Goal: Book appointment/travel/reservation

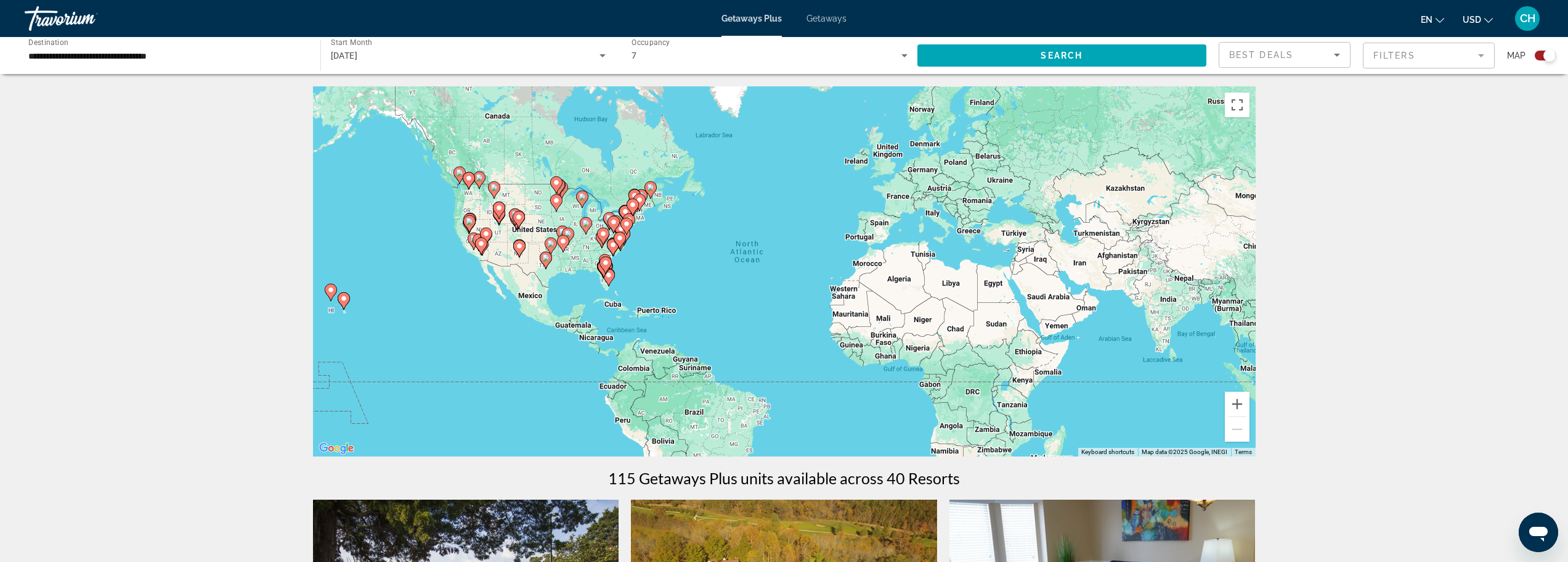
click at [769, 60] on div "7" at bounding box center [766, 55] width 270 height 15
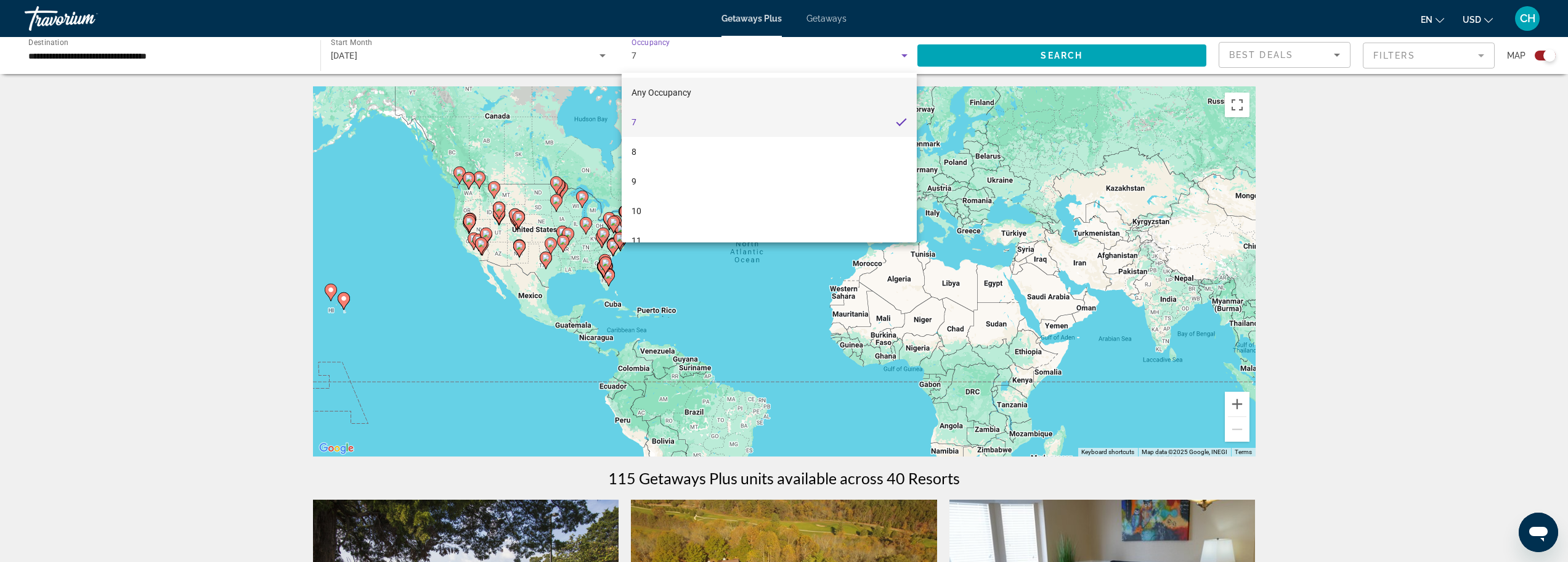
click at [662, 90] on span "Any Occupancy" at bounding box center [662, 92] width 60 height 10
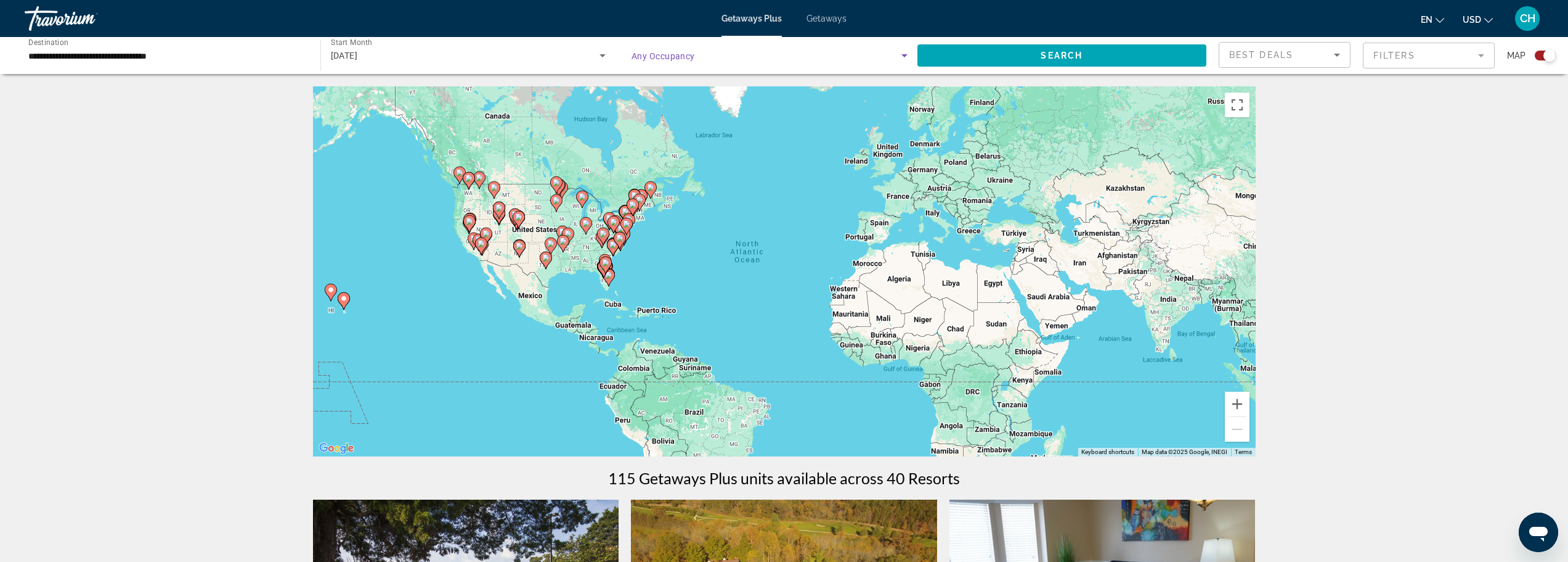
click at [669, 60] on span "Any Occupancy" at bounding box center [663, 56] width 64 height 10
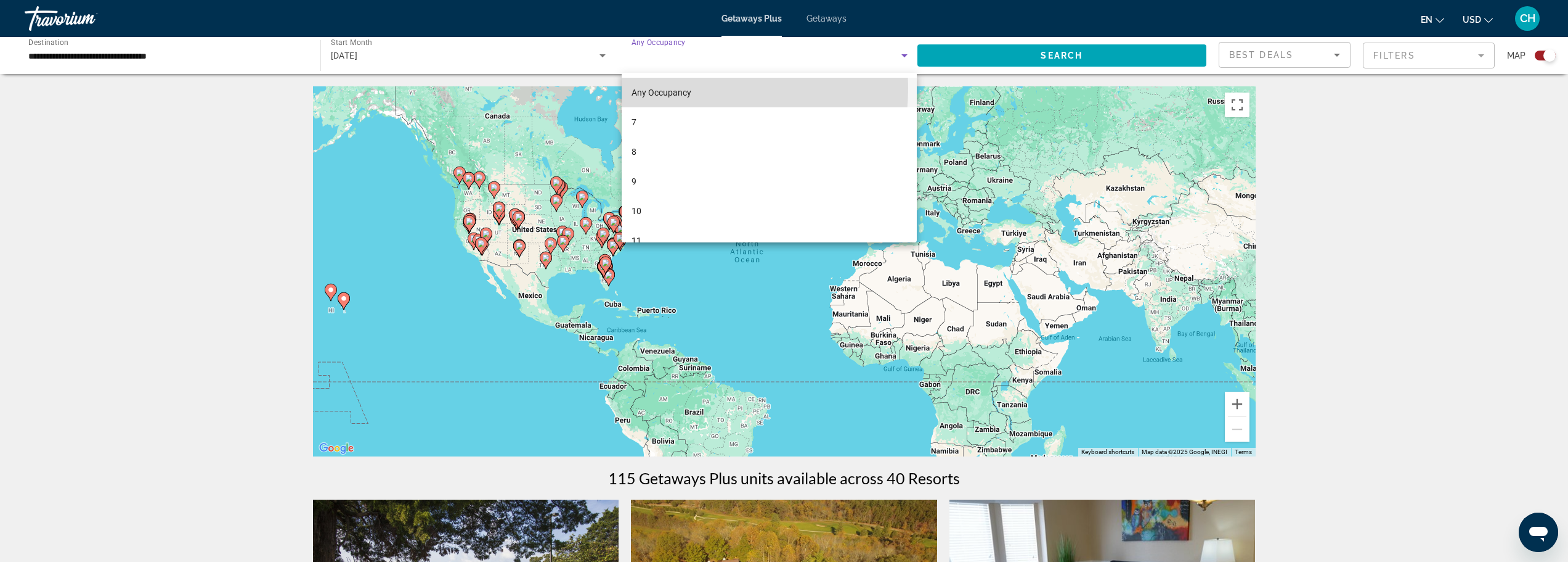
click at [669, 88] on span "Any Occupancy" at bounding box center [662, 92] width 60 height 10
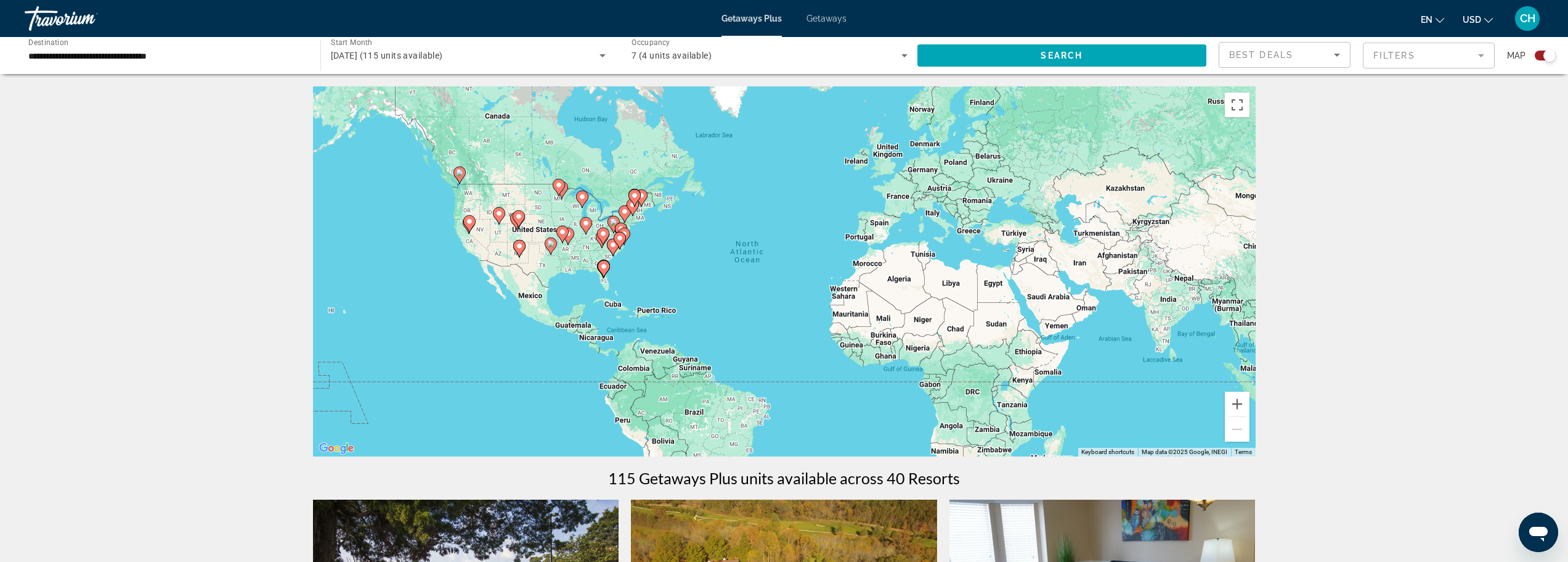
click at [654, 50] on span "7 (4 units available)" at bounding box center [671, 55] width 80 height 10
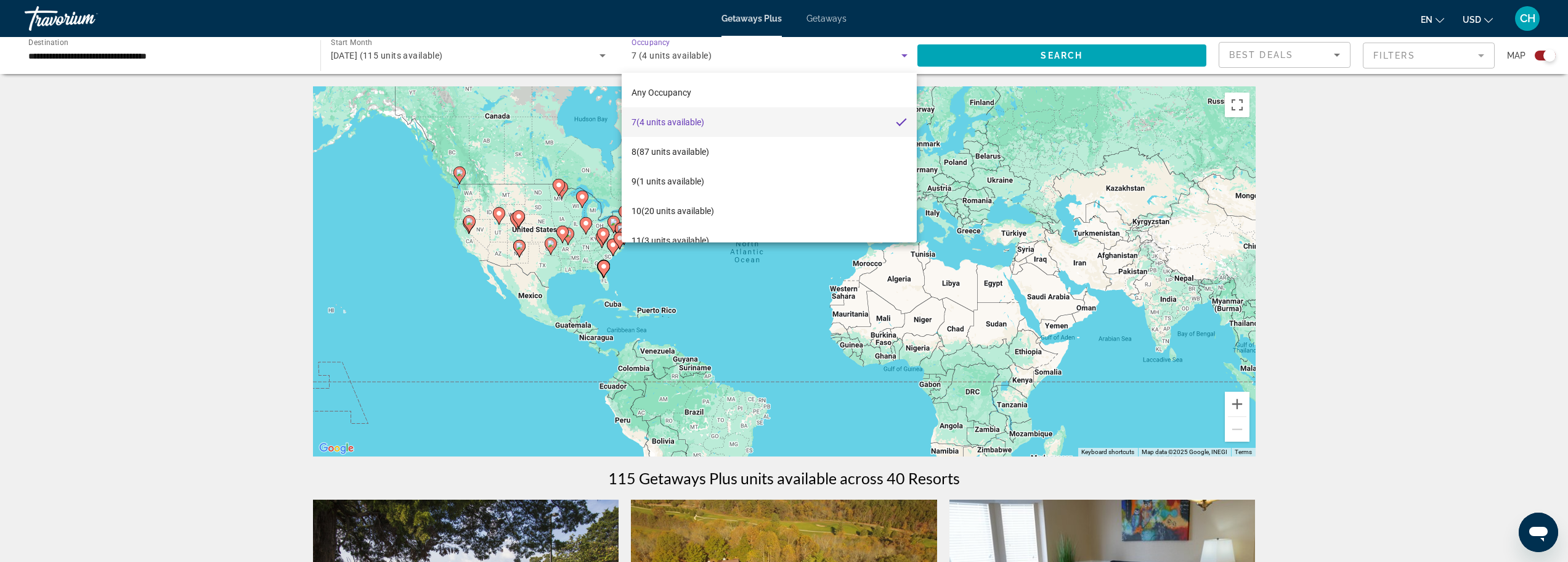
click at [544, 60] on div at bounding box center [784, 281] width 1568 height 562
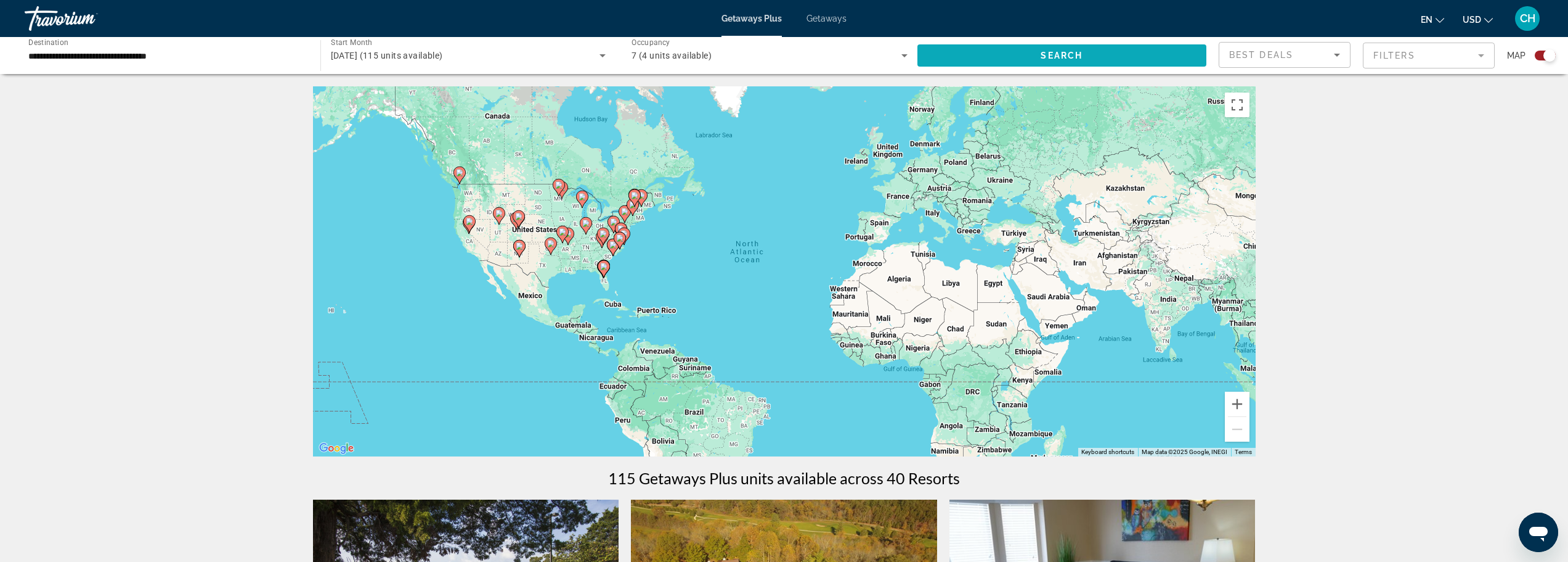
click at [1113, 56] on span "Search widget" at bounding box center [1063, 55] width 290 height 29
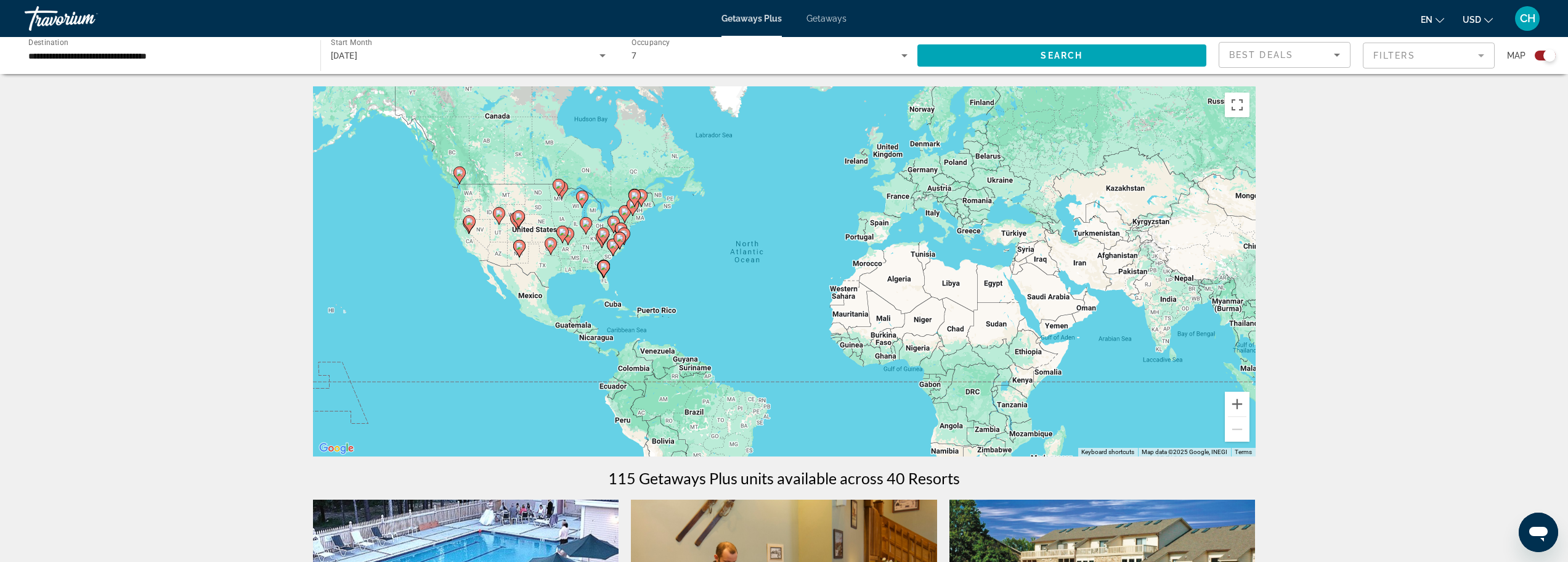
click at [1383, 57] on mat-form-field "Filters" at bounding box center [1428, 55] width 132 height 26
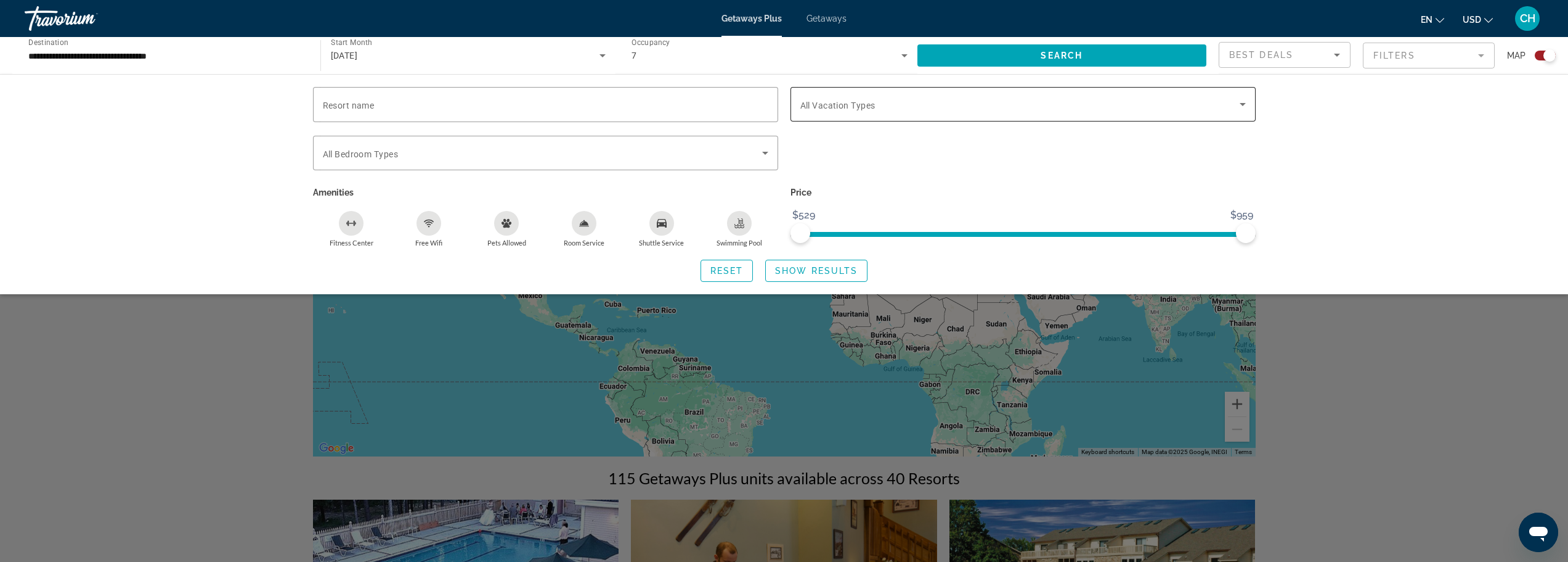
click at [863, 108] on span "All Vacation Types" at bounding box center [838, 105] width 75 height 10
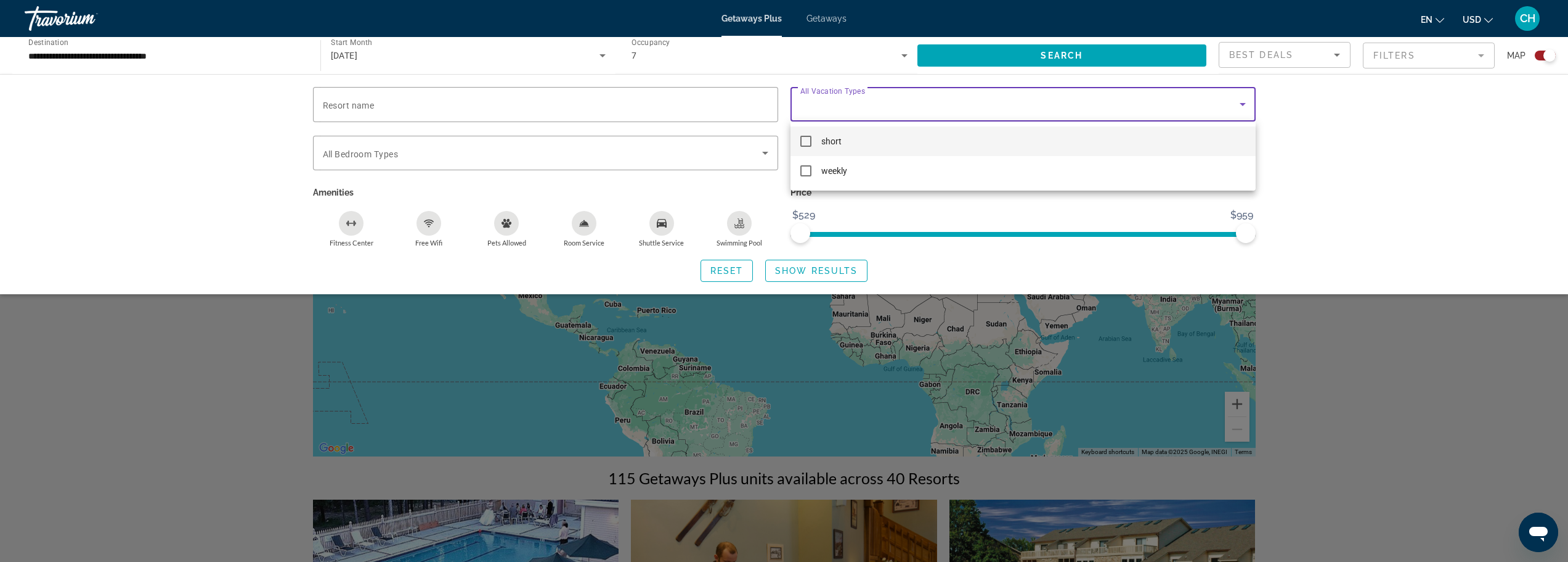
click at [253, 164] on div at bounding box center [784, 281] width 1568 height 562
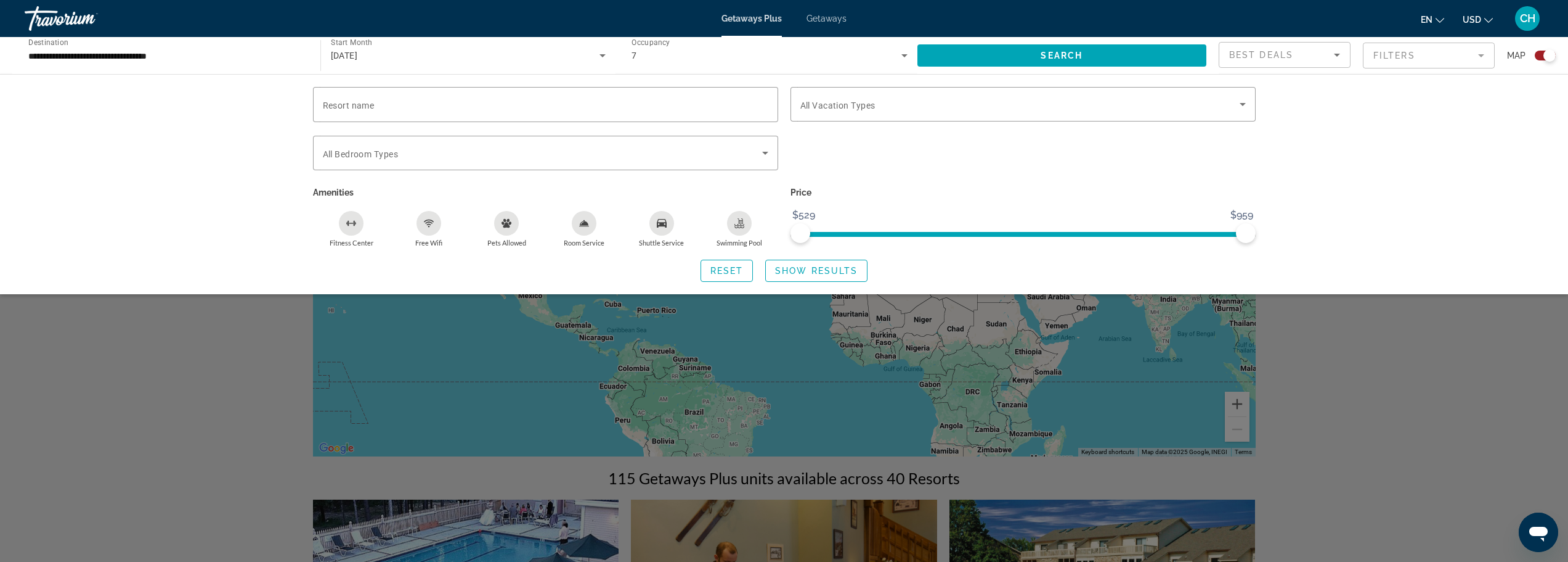
click at [62, 15] on div "Travorium" at bounding box center [86, 19] width 123 height 32
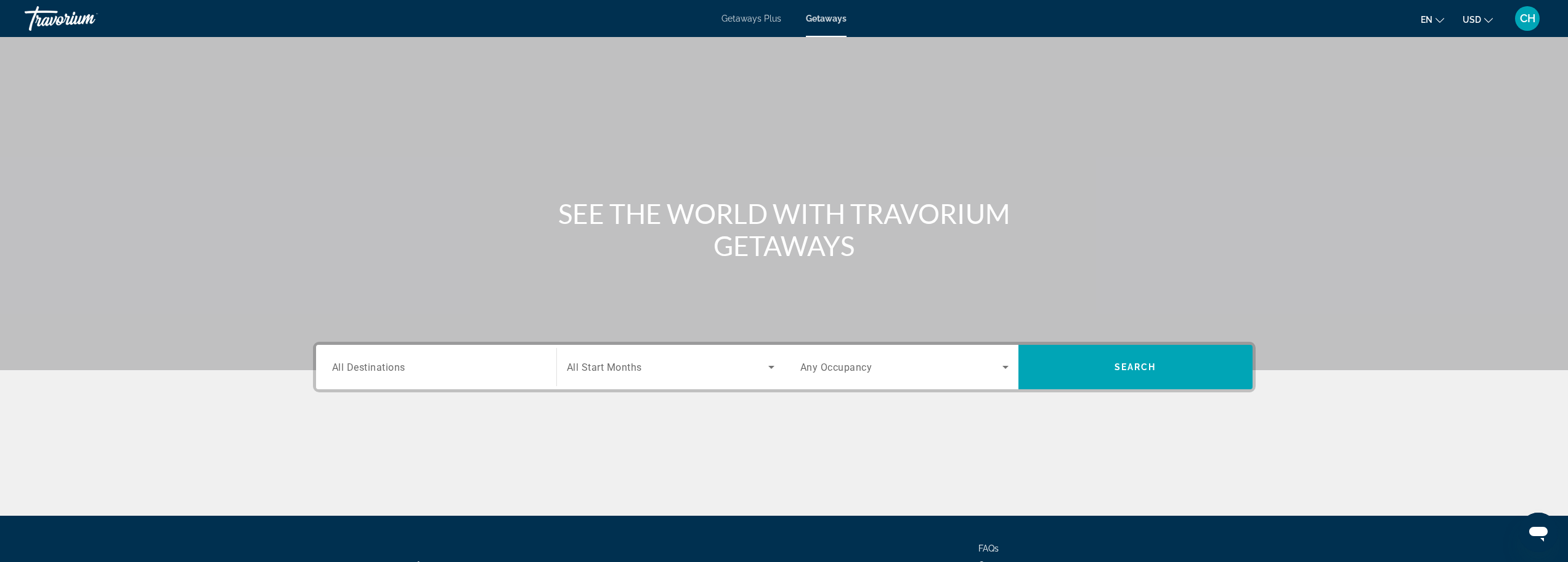
click at [64, 15] on div "Travorium" at bounding box center [86, 19] width 123 height 32
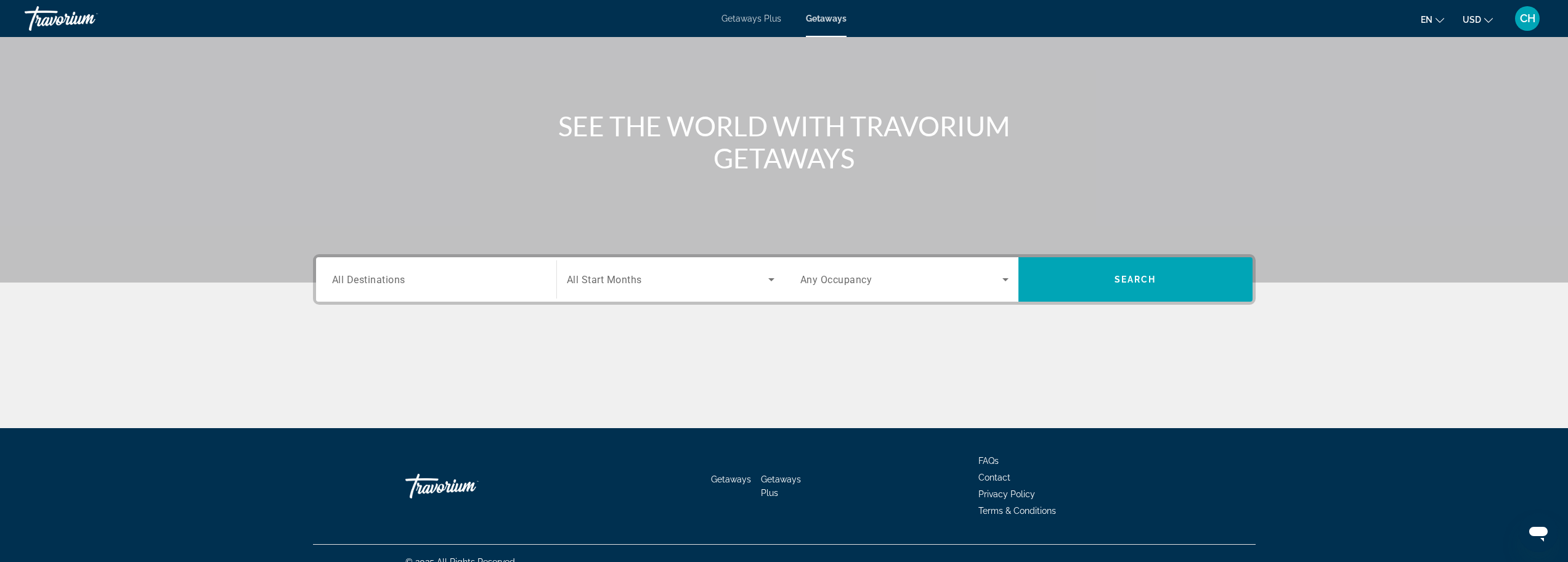
scroll to position [104, 0]
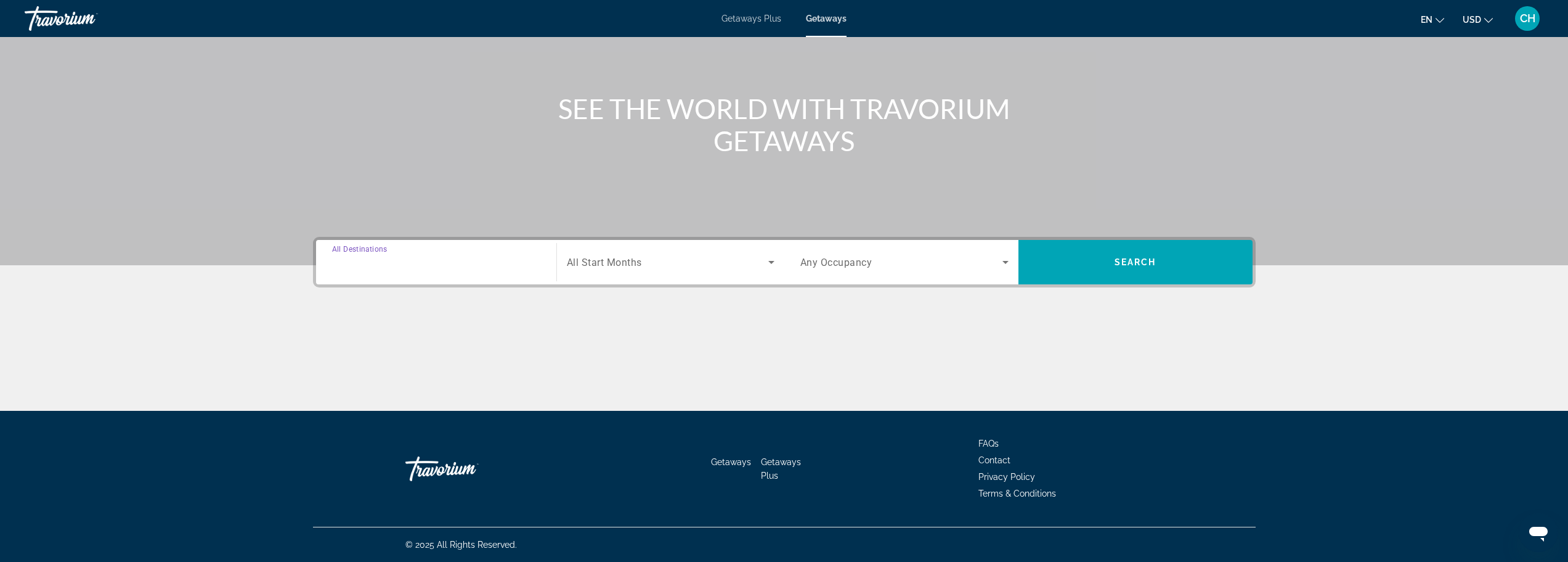
click at [414, 262] on input "Destination All Destinations" at bounding box center [437, 262] width 209 height 15
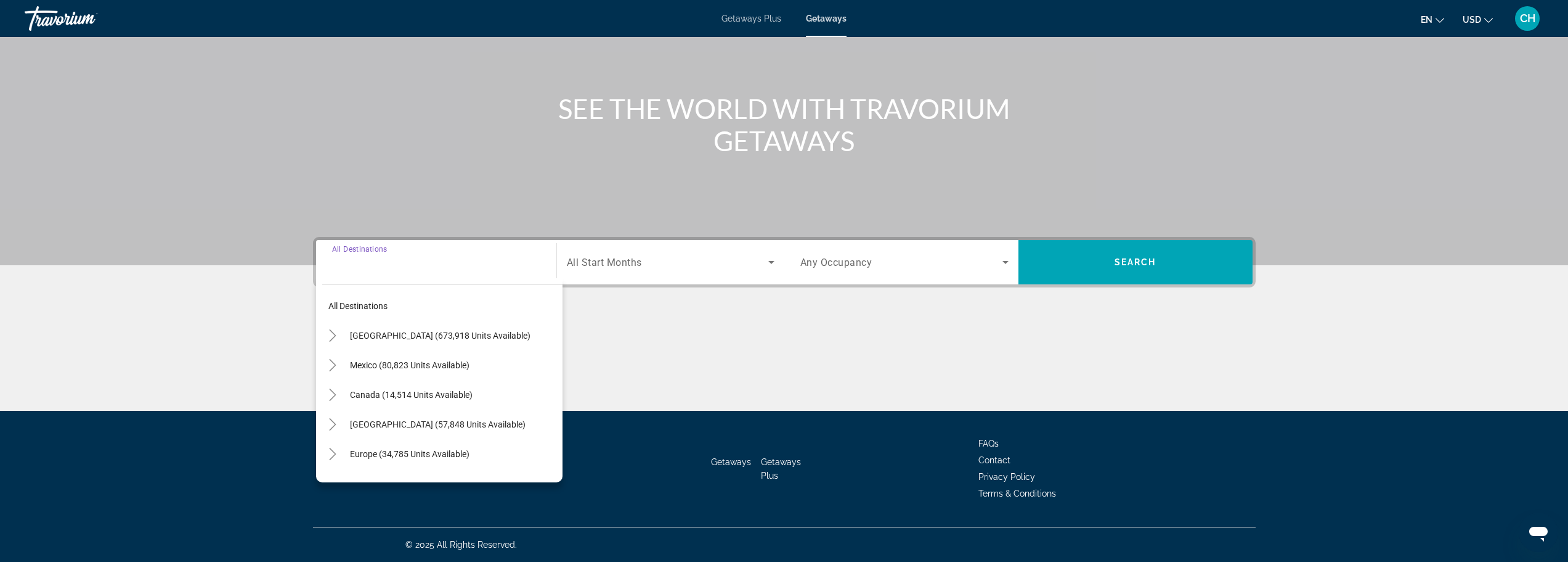
click at [420, 264] on input "Destination All Destinations" at bounding box center [437, 262] width 209 height 15
click at [417, 328] on span "Search widget" at bounding box center [453, 335] width 218 height 29
type input "**********"
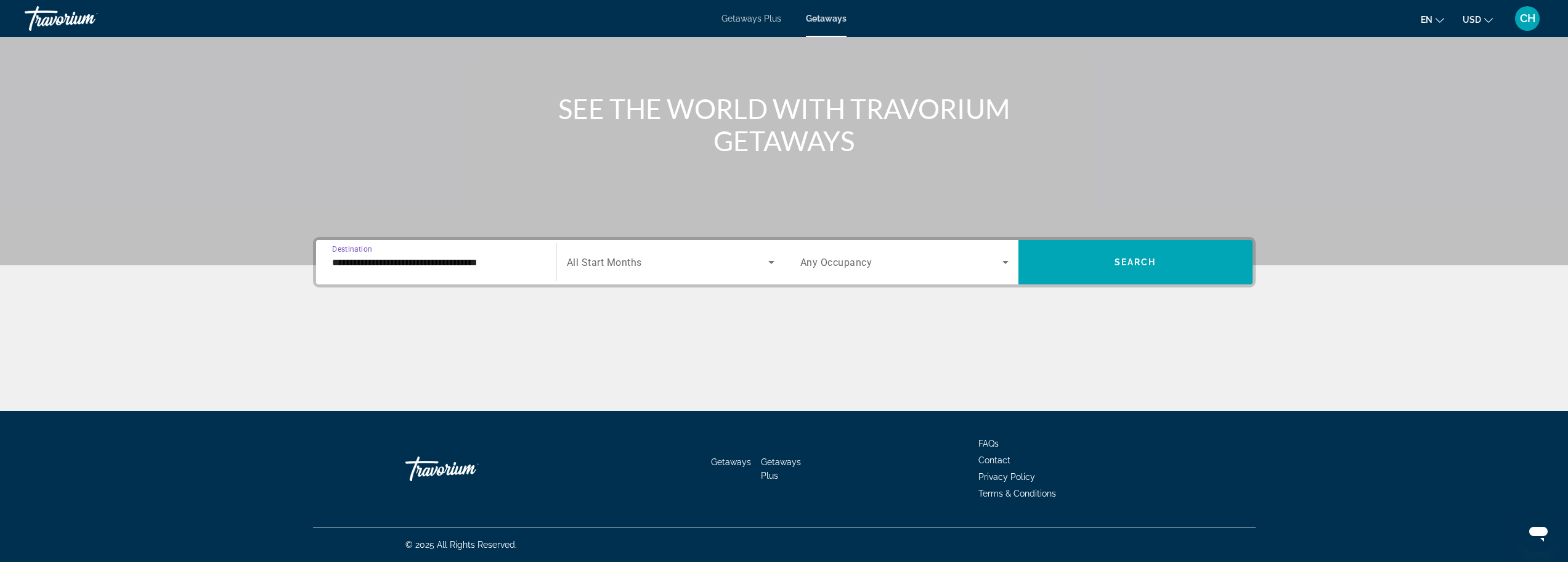
click at [638, 255] on span "Search widget" at bounding box center [668, 262] width 202 height 15
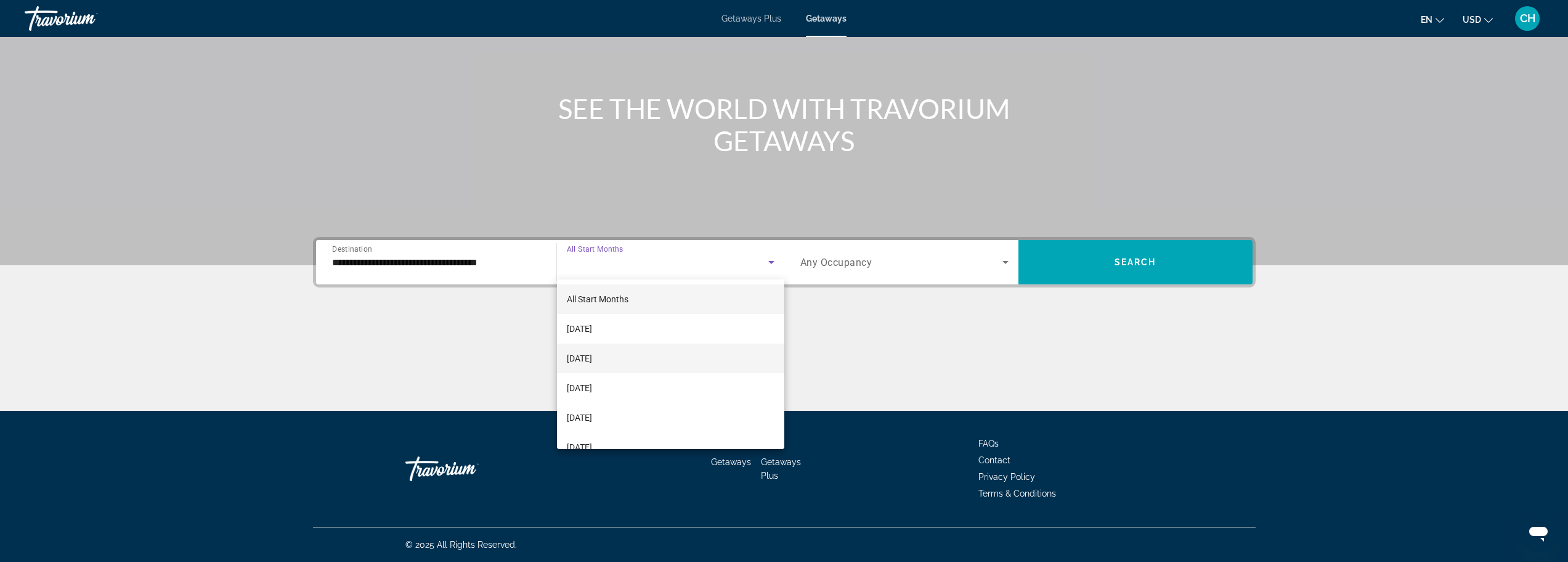
click at [631, 366] on mat-option "[DATE]" at bounding box center [670, 358] width 227 height 29
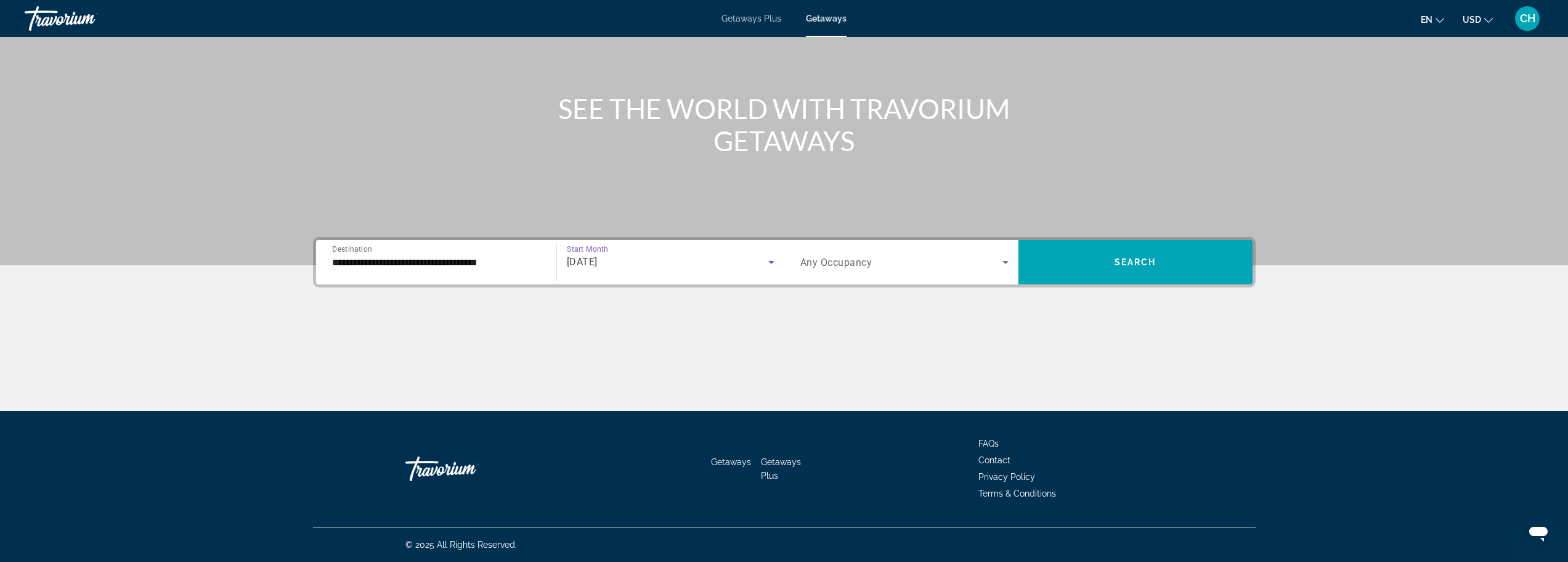
click at [893, 259] on span "Search widget" at bounding box center [901, 262] width 203 height 15
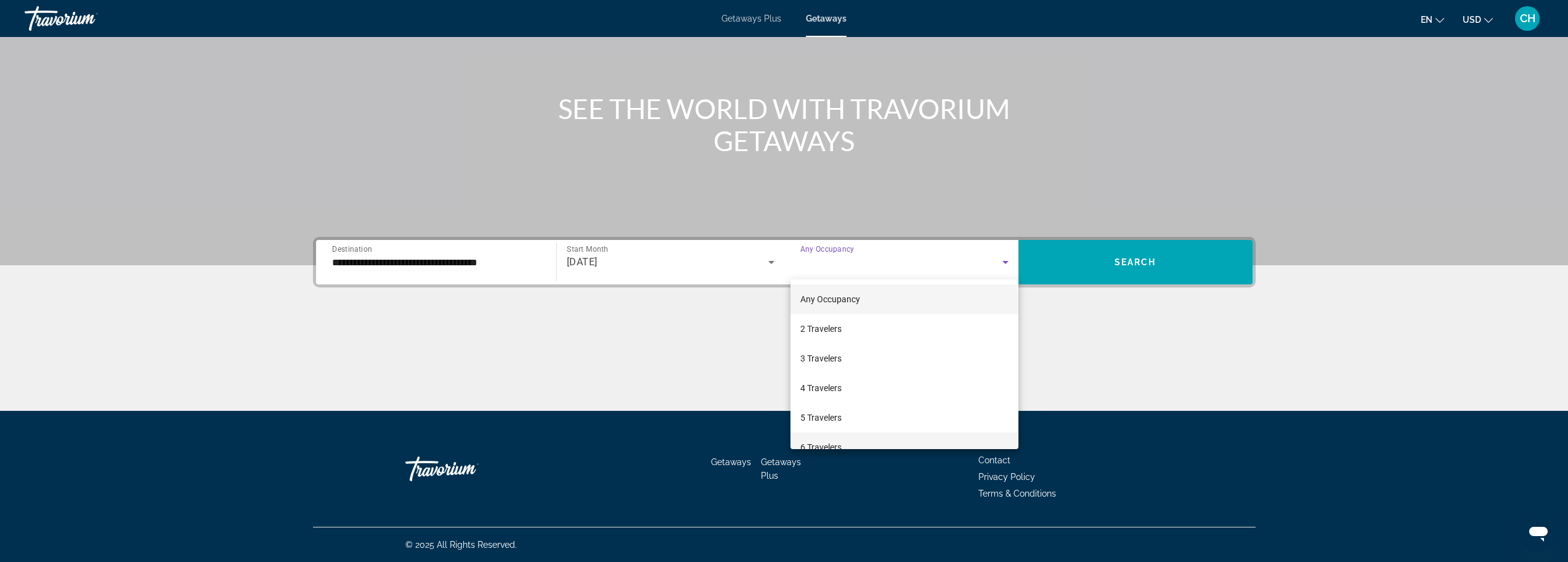
click at [845, 440] on mat-option "6 Travelers" at bounding box center [905, 446] width 228 height 29
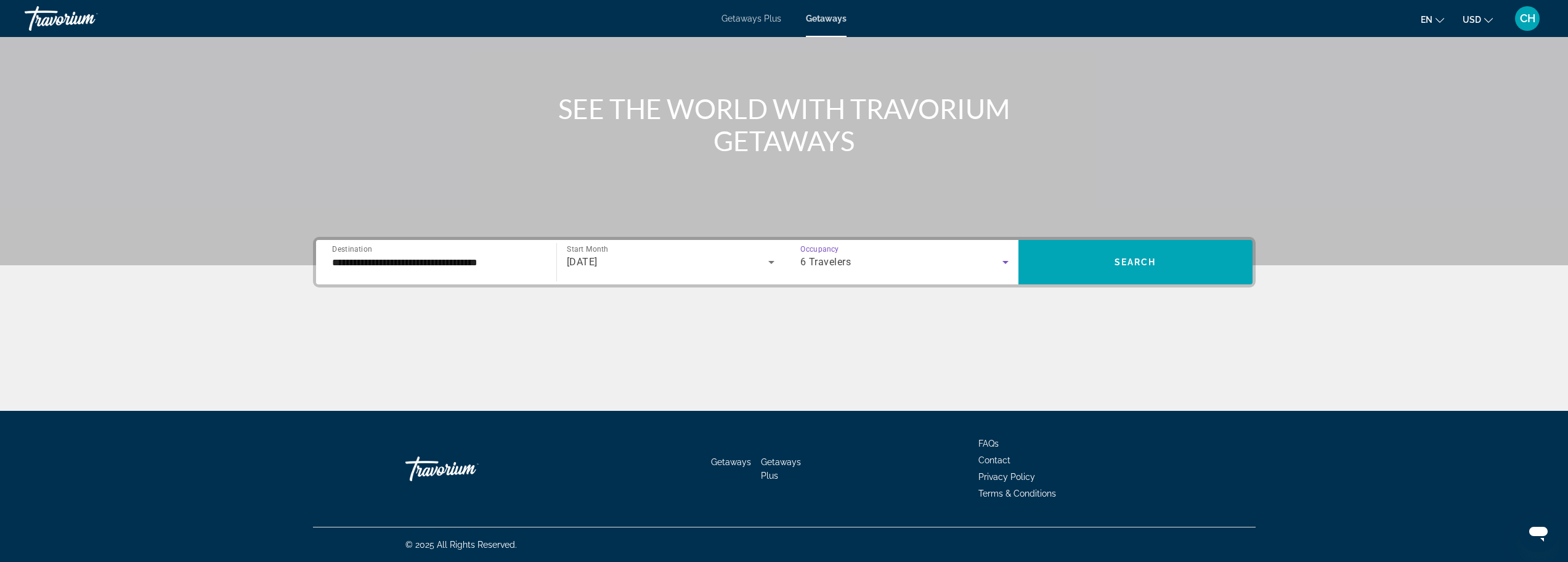
click at [751, 13] on span "Getaways Plus" at bounding box center [752, 18] width 60 height 10
